Goal: Task Accomplishment & Management: Manage account settings

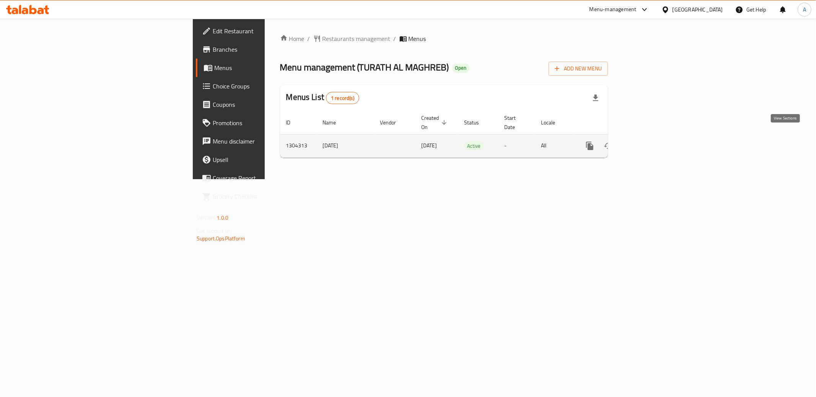
click at [649, 141] on icon "enhanced table" at bounding box center [644, 145] width 9 height 9
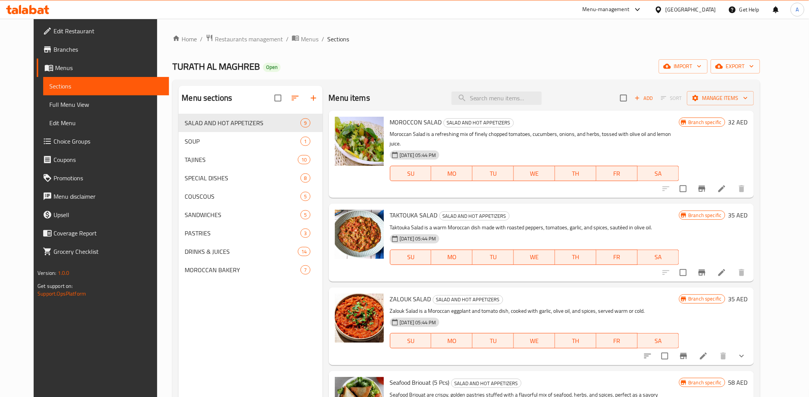
click at [54, 48] on span "Branches" at bounding box center [108, 49] width 109 height 9
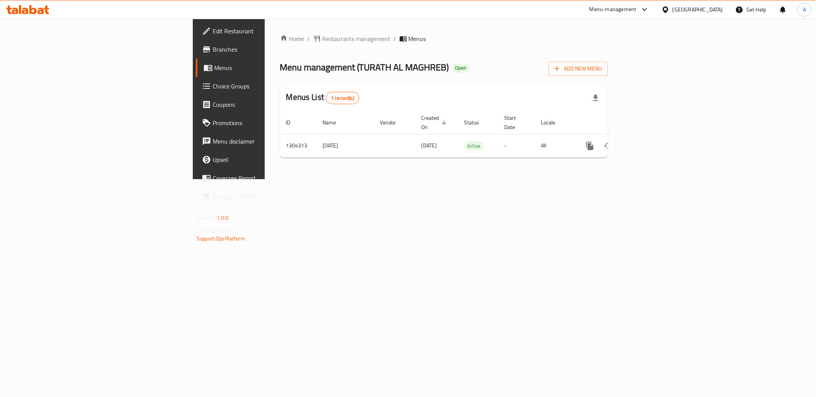
click at [213, 49] on span "Branches" at bounding box center [268, 49] width 110 height 9
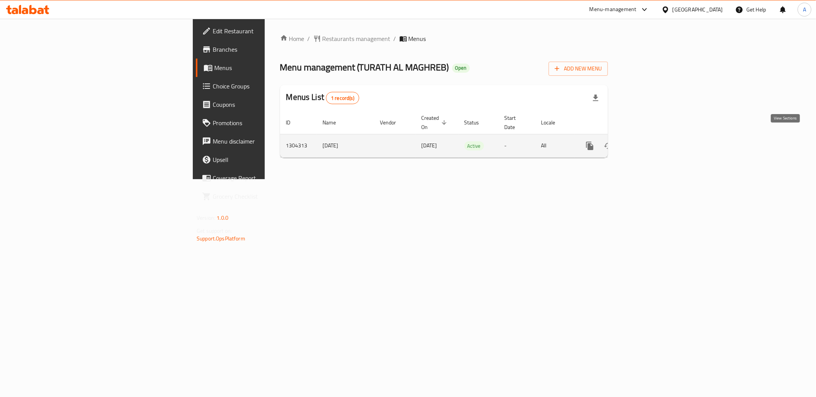
click at [649, 141] on icon "enhanced table" at bounding box center [644, 145] width 9 height 9
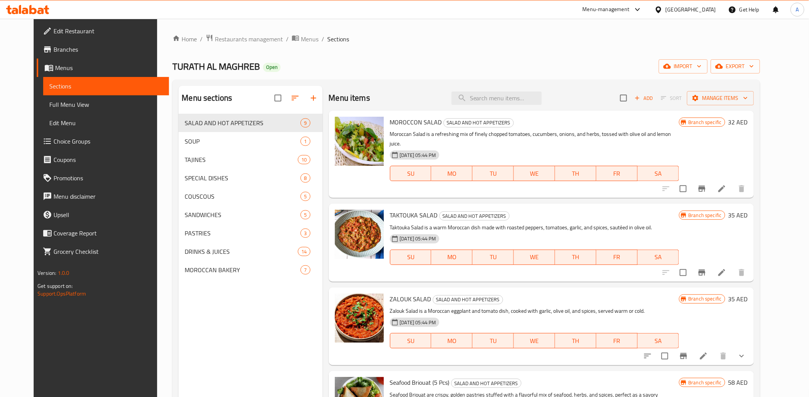
click at [67, 54] on link "Branches" at bounding box center [103, 49] width 132 height 18
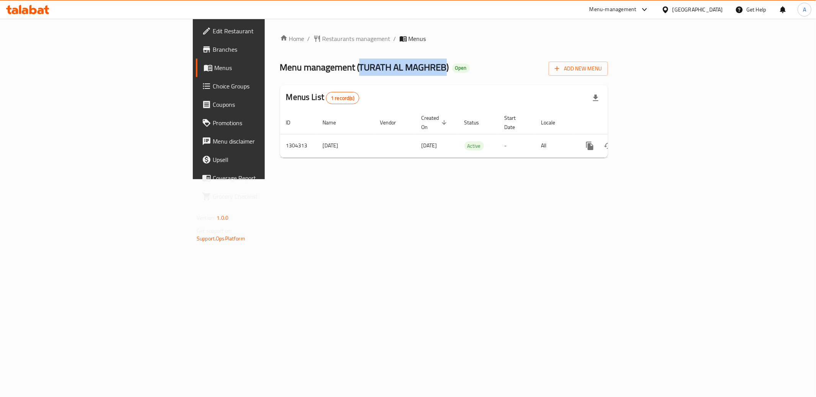
drag, startPoint x: 233, startPoint y: 65, endPoint x: 317, endPoint y: 67, distance: 83.8
click at [317, 67] on span "Menu management ( TURATH AL MAGHREB )" at bounding box center [364, 67] width 169 height 17
copy span "TURATH AL MAGHREB"
